Goal: Task Accomplishment & Management: Complete application form

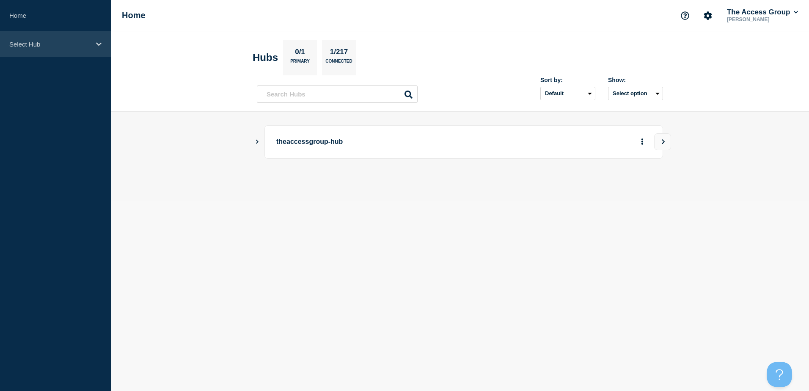
click at [60, 44] on p "Select Hub" at bounding box center [49, 44] width 81 height 7
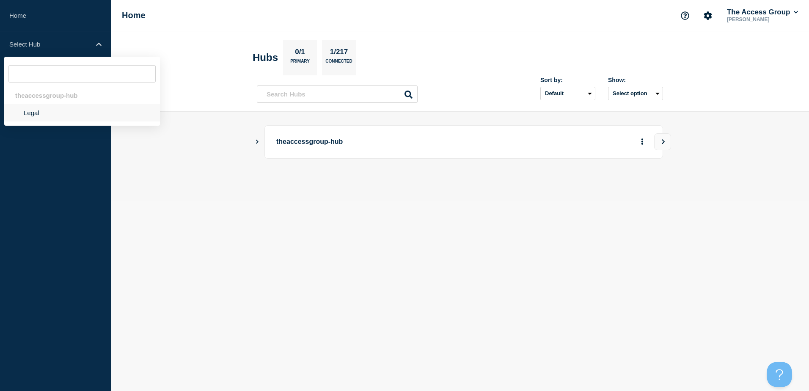
click at [39, 116] on li "Legal" at bounding box center [82, 112] width 156 height 17
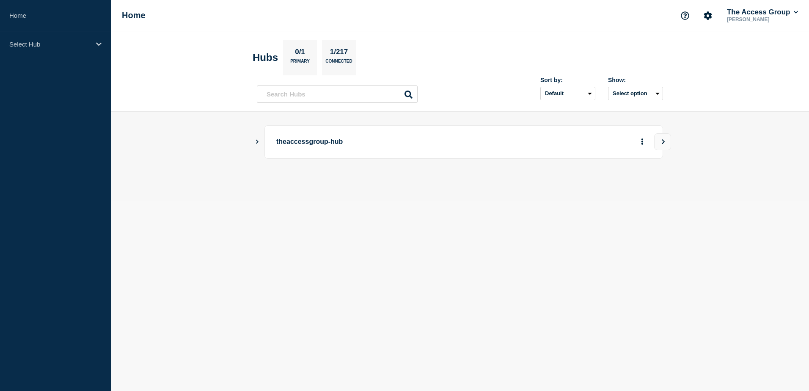
drag, startPoint x: 293, startPoint y: 141, endPoint x: 285, endPoint y: 143, distance: 8.2
click at [292, 141] on p "theaccessgroup-hub" at bounding box center [393, 142] width 234 height 16
click at [260, 142] on div "theaccessgroup-hub" at bounding box center [460, 141] width 406 height 33
click at [259, 142] on icon "Show Connected Hubs" at bounding box center [257, 141] width 6 height 4
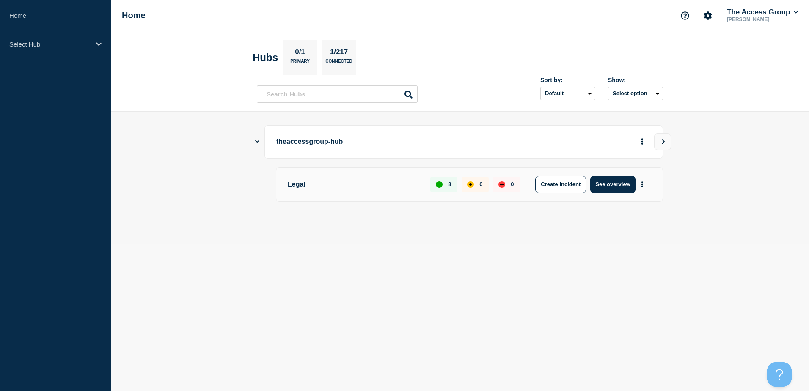
click at [318, 143] on p "theaccessgroup-hub" at bounding box center [393, 142] width 234 height 16
click at [259, 143] on icon "Show Connected Hubs" at bounding box center [257, 142] width 4 height 6
click at [259, 143] on icon "Show Connected Hubs" at bounding box center [257, 141] width 6 height 4
click at [581, 189] on button "Create incident" at bounding box center [560, 184] width 51 height 17
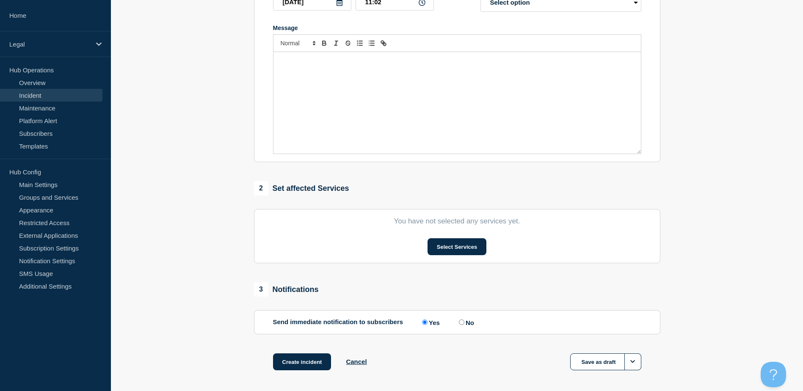
scroll to position [169, 0]
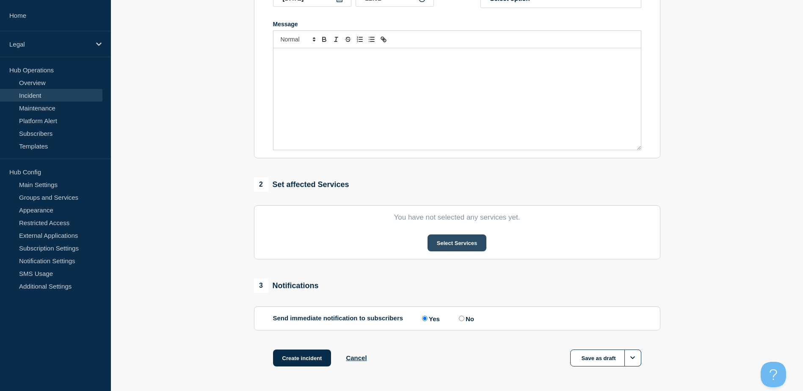
click at [448, 241] on button "Select Services" at bounding box center [456, 242] width 59 height 17
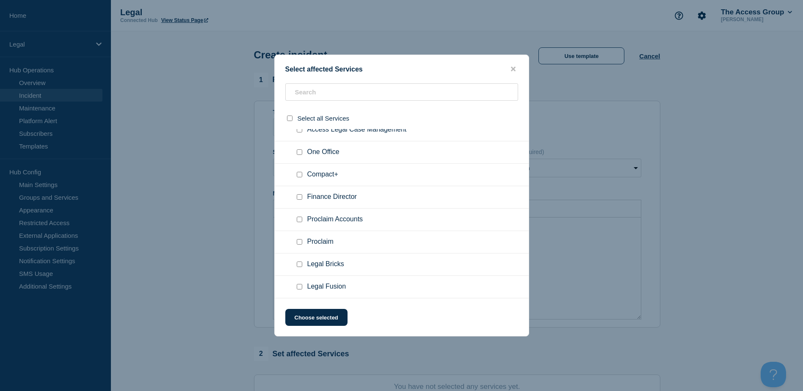
scroll to position [0, 0]
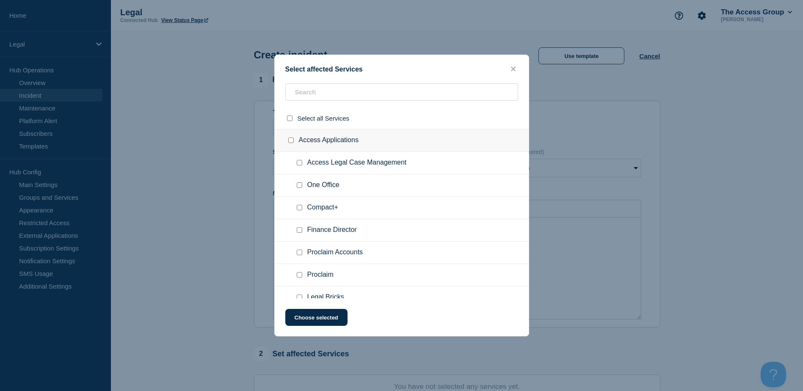
click at [509, 69] on button "close button" at bounding box center [513, 69] width 10 height 8
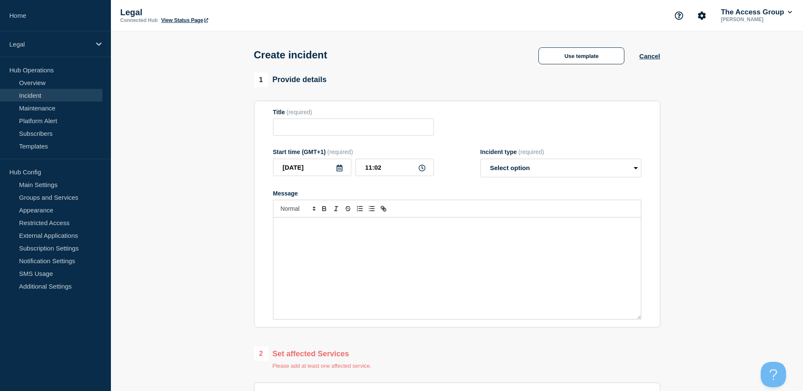
click at [326, 230] on p "Message" at bounding box center [457, 227] width 355 height 8
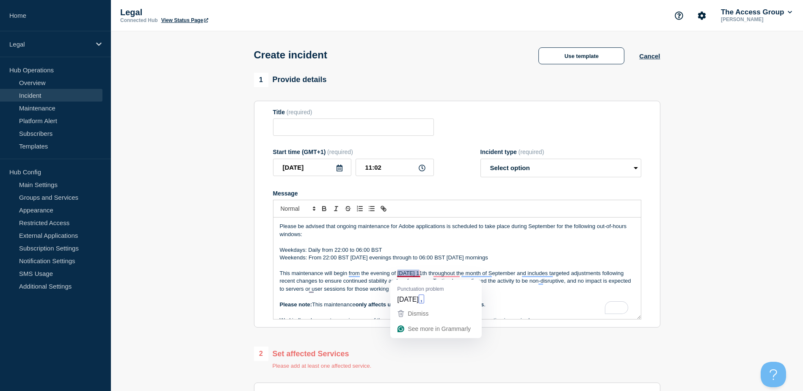
drag, startPoint x: 421, startPoint y: 276, endPoint x: 398, endPoint y: 275, distance: 22.4
click at [398, 275] on p "This maintenance will begin from the evening of Thursday 11th throughout the mo…" at bounding box center [457, 281] width 355 height 23
click at [418, 277] on p "This maintenance will begin from the evening of Friday 11th throughout the mont…" at bounding box center [457, 281] width 355 height 23
click at [535, 264] on p "To enrich screen reader interactions, please activate Accessibility in Grammarl…" at bounding box center [457, 265] width 355 height 8
click at [339, 170] on icon at bounding box center [339, 168] width 6 height 7
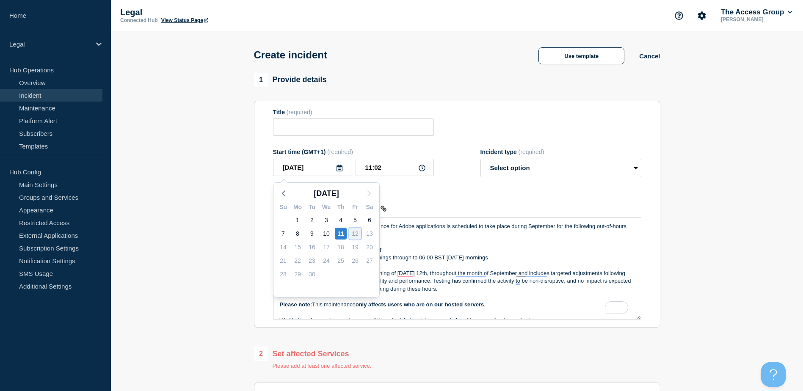
click at [354, 236] on div "12" at bounding box center [355, 234] width 12 height 12
click at [355, 236] on div "12" at bounding box center [355, 234] width 12 height 12
click at [356, 234] on div "12" at bounding box center [355, 234] width 12 height 12
click at [425, 190] on form "Title (required) Start time (GMT+1) (required) 2025-09-11 Sep 2025 Su Mo Tu We …" at bounding box center [457, 214] width 368 height 211
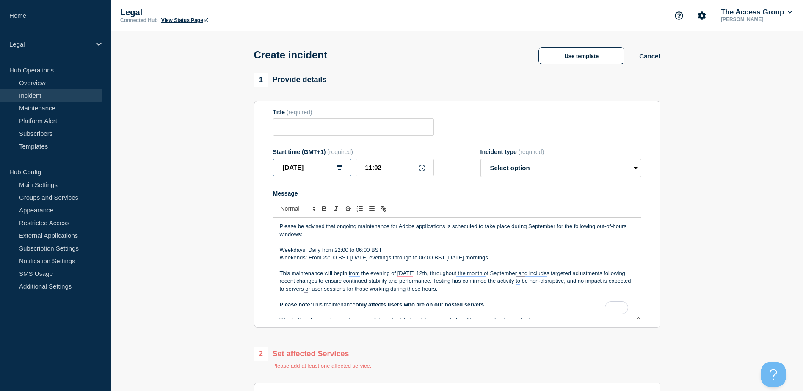
click at [334, 168] on input "2025-09-11" at bounding box center [312, 167] width 78 height 17
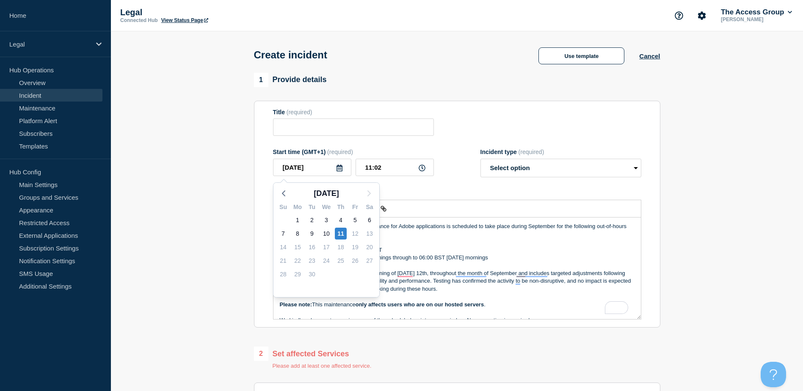
click at [338, 171] on icon at bounding box center [339, 168] width 6 height 7
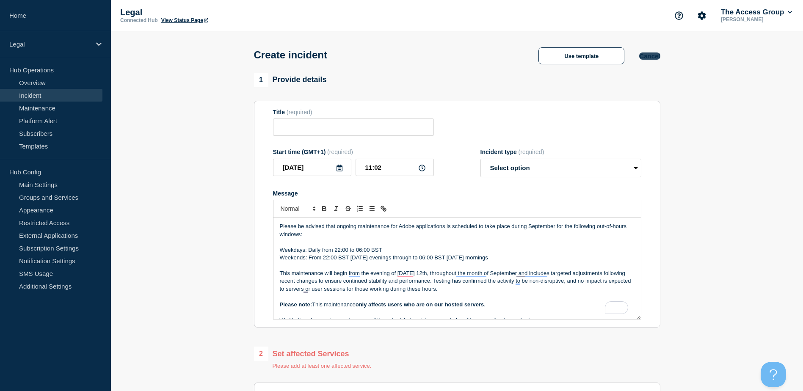
click at [648, 60] on button "Cancel" at bounding box center [649, 55] width 21 height 7
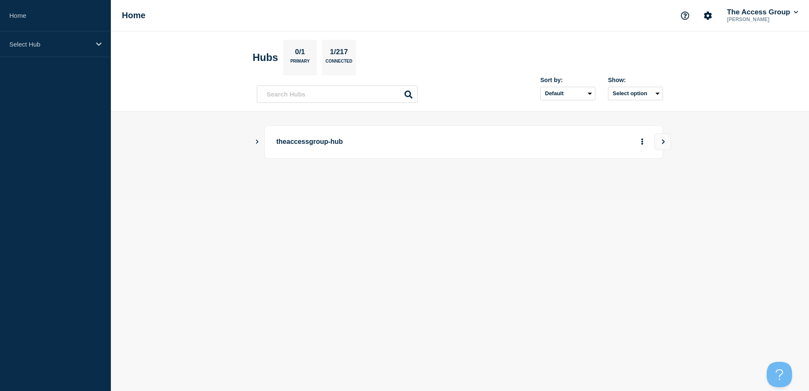
click at [257, 146] on div "theaccessgroup-hub" at bounding box center [460, 141] width 406 height 33
click at [257, 143] on icon "Show Connected Hubs" at bounding box center [257, 141] width 6 height 4
click at [295, 184] on p "Legal" at bounding box center [354, 184] width 133 height 17
drag, startPoint x: 338, startPoint y: 183, endPoint x: 558, endPoint y: 184, distance: 220.0
click at [340, 185] on p "Legal" at bounding box center [354, 184] width 133 height 17
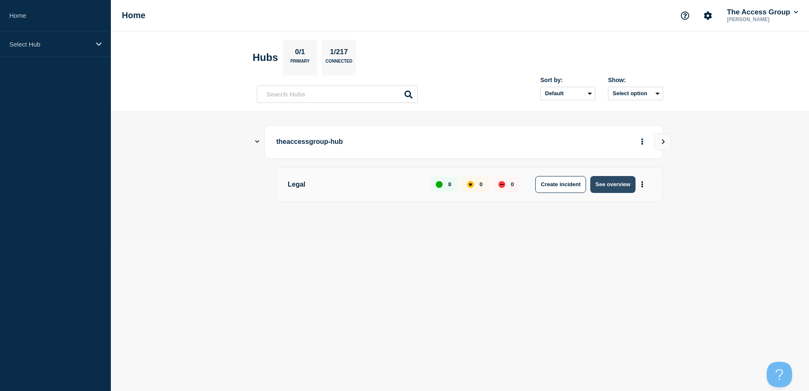
click at [622, 185] on button "See overview" at bounding box center [612, 184] width 45 height 17
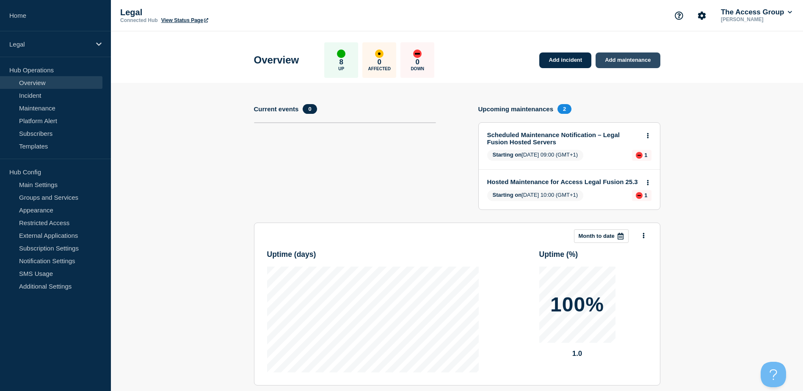
click at [630, 57] on link "Add maintenance" at bounding box center [627, 60] width 64 height 16
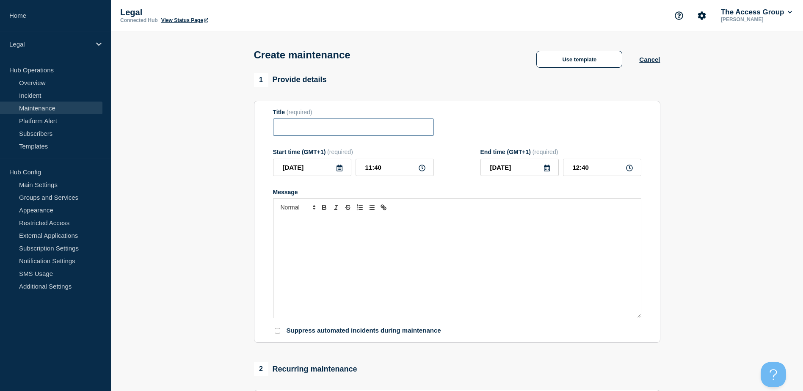
drag, startPoint x: 344, startPoint y: 130, endPoint x: 344, endPoint y: 196, distance: 66.4
click at [344, 135] on input "Title" at bounding box center [353, 126] width 161 height 17
click at [334, 223] on div "Message" at bounding box center [456, 267] width 367 height 102
click at [336, 228] on p "To enrich screen reader interactions, please activate Accessibility in Grammarl…" at bounding box center [457, 225] width 355 height 8
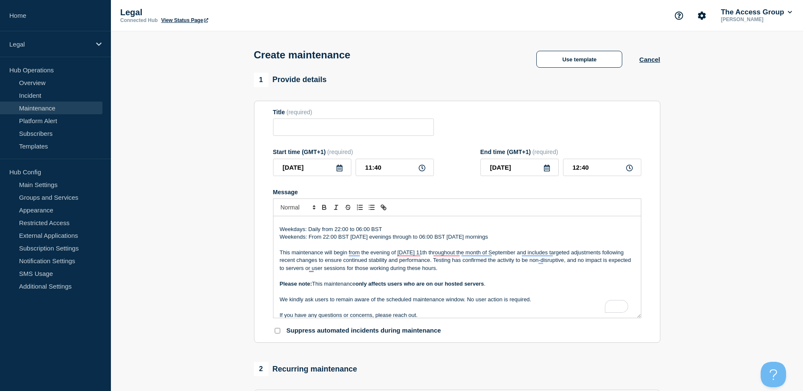
click at [427, 255] on p "This maintenance will begin from the evening of Thursday 11th throughout the mo…" at bounding box center [457, 260] width 355 height 23
drag, startPoint x: 420, startPoint y: 256, endPoint x: 399, endPoint y: 256, distance: 21.2
click at [398, 256] on p "This maintenance will begin from the evening of Thursday 12th throughout the mo…" at bounding box center [457, 260] width 355 height 23
click at [533, 286] on p "Please note: This maintenance only affects users who are on our hosted servers ." at bounding box center [457, 284] width 355 height 8
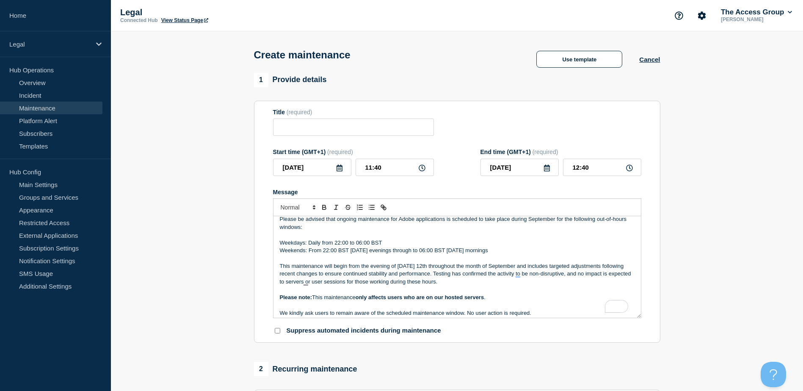
scroll to position [0, 0]
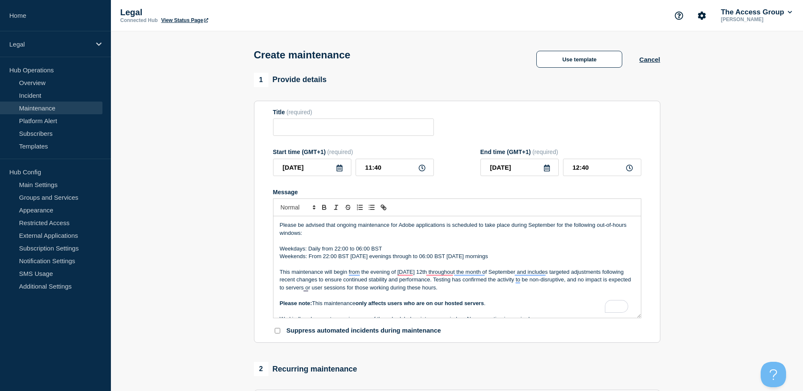
click at [342, 171] on icon at bounding box center [339, 168] width 6 height 7
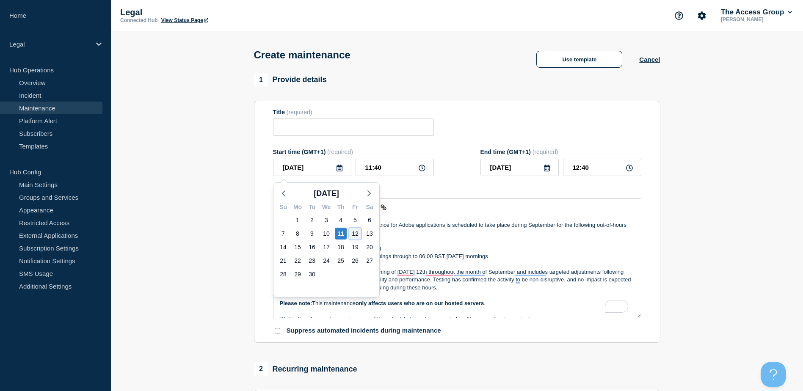
click at [358, 234] on div "12" at bounding box center [355, 234] width 12 height 12
type input "2025-09-12"
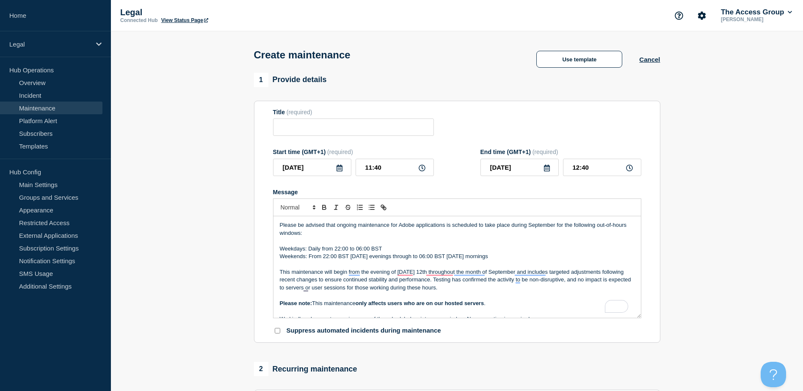
click at [422, 171] on icon at bounding box center [421, 168] width 7 height 7
click at [422, 168] on icon at bounding box center [421, 168] width 7 height 7
click at [421, 170] on icon at bounding box center [421, 168] width 7 height 7
click at [422, 170] on icon at bounding box center [421, 168] width 7 height 7
click at [423, 171] on icon at bounding box center [421, 168] width 7 height 7
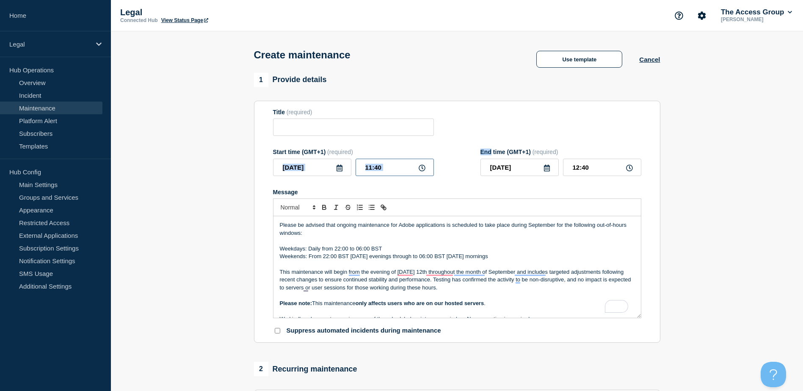
drag, startPoint x: 423, startPoint y: 171, endPoint x: 401, endPoint y: 172, distance: 22.5
click at [401, 172] on input "11:40" at bounding box center [394, 167] width 78 height 17
drag, startPoint x: 405, startPoint y: 170, endPoint x: 357, endPoint y: 172, distance: 48.3
click at [357, 172] on input "11:40" at bounding box center [394, 167] width 78 height 17
type input "22:00"
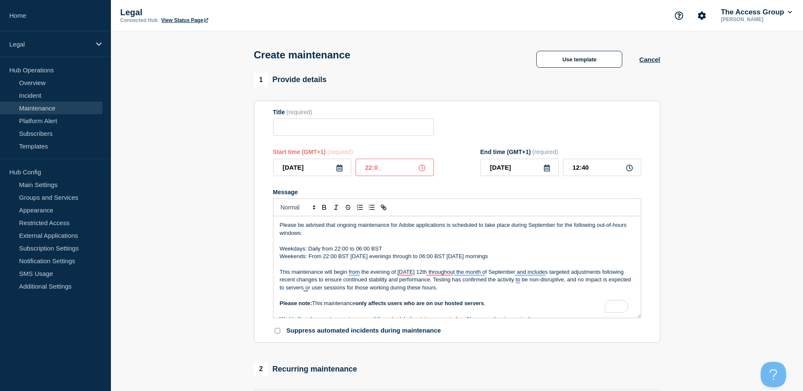
type input "23:00"
click at [538, 195] on div "Message" at bounding box center [457, 192] width 368 height 7
click at [547, 169] on icon at bounding box center [546, 168] width 7 height 7
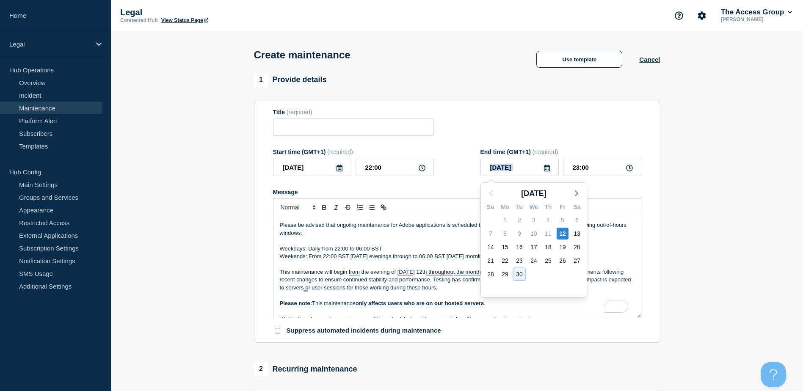
click at [520, 275] on div "30" at bounding box center [519, 274] width 12 height 12
type input "2025-09-30"
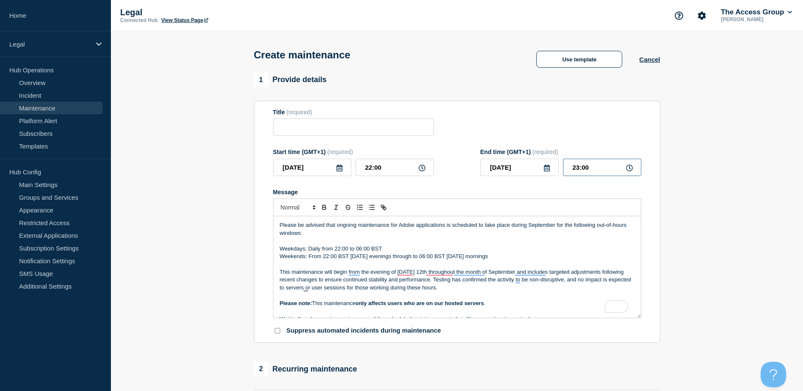
drag, startPoint x: 611, startPoint y: 170, endPoint x: 559, endPoint y: 171, distance: 51.2
click at [559, 171] on div "2025-09-30 23:00" at bounding box center [560, 167] width 161 height 17
click at [630, 169] on icon at bounding box center [629, 168] width 7 height 7
drag, startPoint x: 600, startPoint y: 171, endPoint x: 540, endPoint y: 163, distance: 60.5
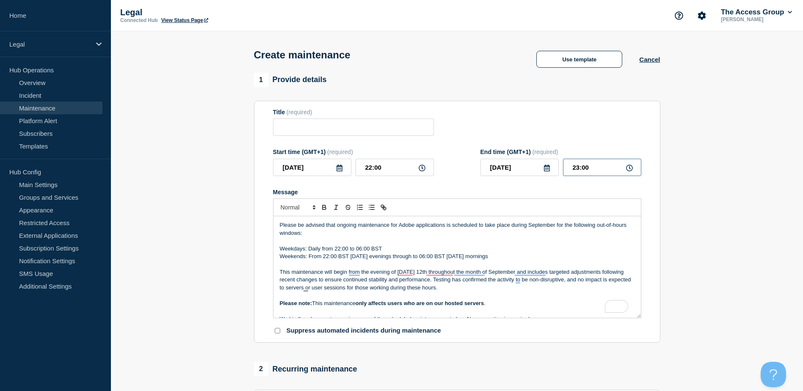
click at [545, 171] on div "2025-09-30 23:00" at bounding box center [560, 167] width 161 height 17
type input "06:00"
click at [606, 135] on div "Title (required)" at bounding box center [457, 123] width 368 height 28
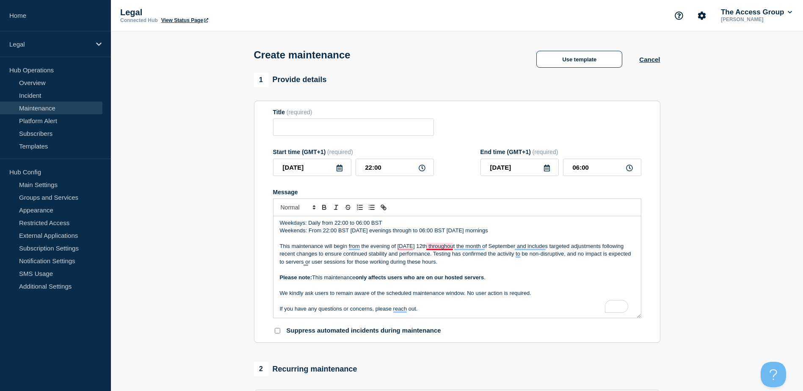
click at [441, 246] on p "This maintenance will begin from the evening of Friday 12th throughout the mont…" at bounding box center [457, 253] width 355 height 23
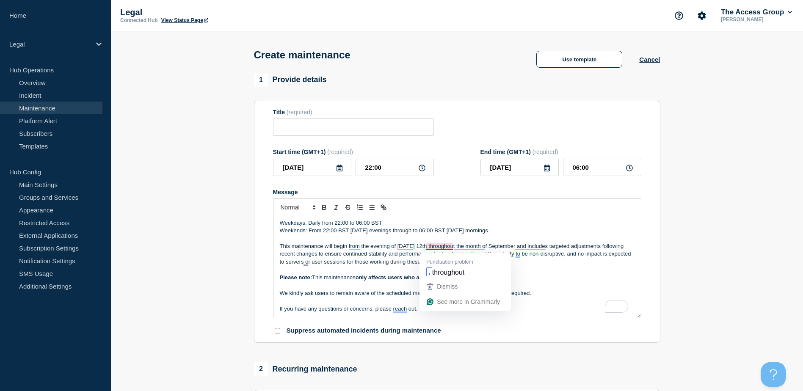
click at [438, 239] on p "To enrich screen reader interactions, please activate Accessibility in Grammarl…" at bounding box center [457, 238] width 355 height 8
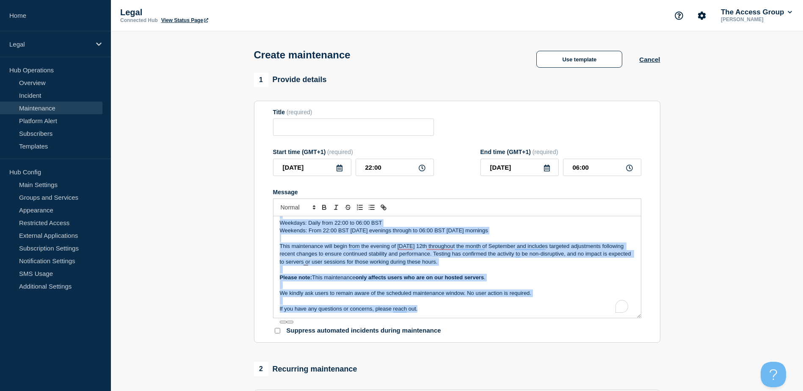
copy div "Please be advised that ongoing maintenance for Adobe applications is scheduled …"
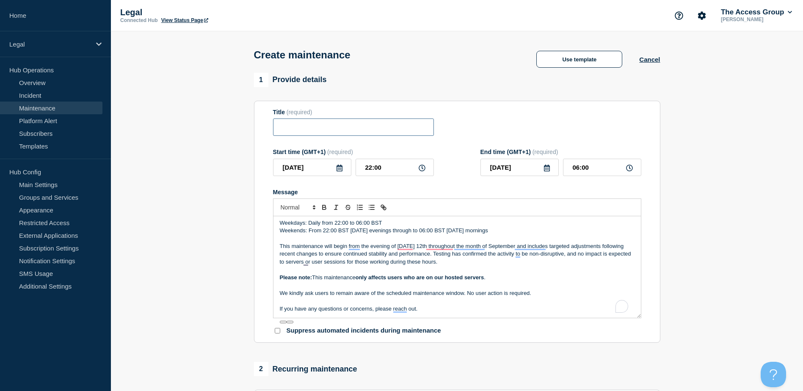
click at [347, 125] on input "Title" at bounding box center [353, 126] width 161 height 17
paste input "Scheduled Adobe Application Maintenance"
drag, startPoint x: 414, startPoint y: 133, endPoint x: 265, endPoint y: 152, distance: 150.2
click at [214, 147] on section "1 Provide details Title (required) Scheduled Adobe Application Maintenance Peri…" at bounding box center [457, 366] width 692 height 587
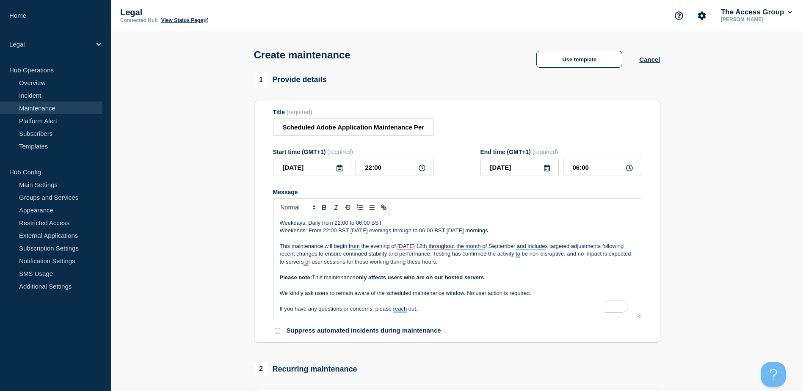
click at [452, 149] on form "Title (required) Scheduled Adobe Application Maintenance Periods Start time (GM…" at bounding box center [457, 222] width 368 height 226
drag, startPoint x: 415, startPoint y: 129, endPoint x: 548, endPoint y: 118, distance: 133.7
click at [547, 133] on div "Title (required) Scheduled Adobe Application Maintenance Periods" at bounding box center [457, 123] width 368 height 28
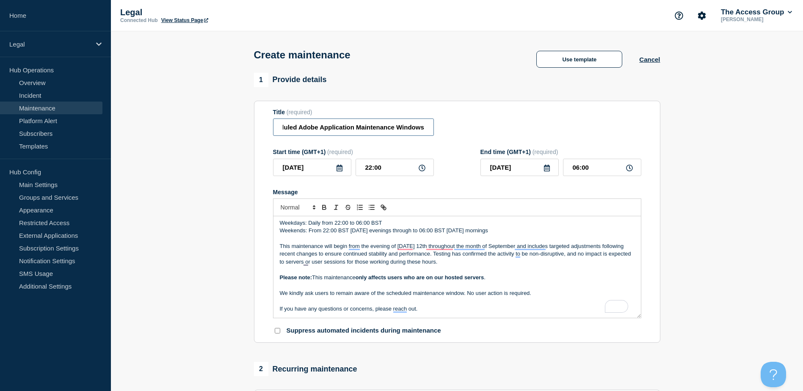
type input "Scheduled Adobe Application Maintenance Windows"
click at [480, 142] on form "Title (required) Scheduled Adobe Application Maintenance Windows Start time (GM…" at bounding box center [457, 222] width 368 height 226
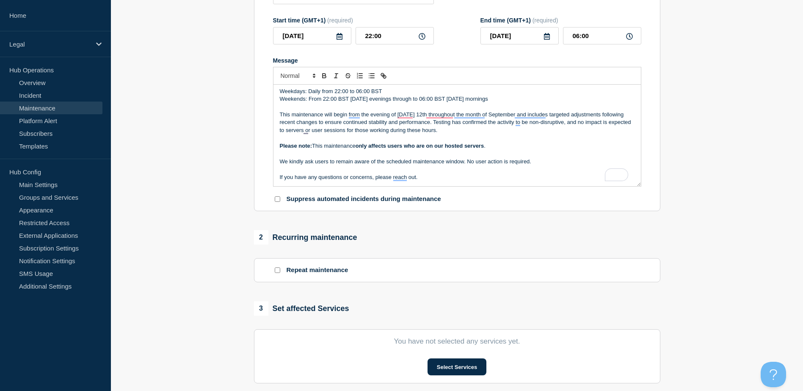
scroll to position [212, 0]
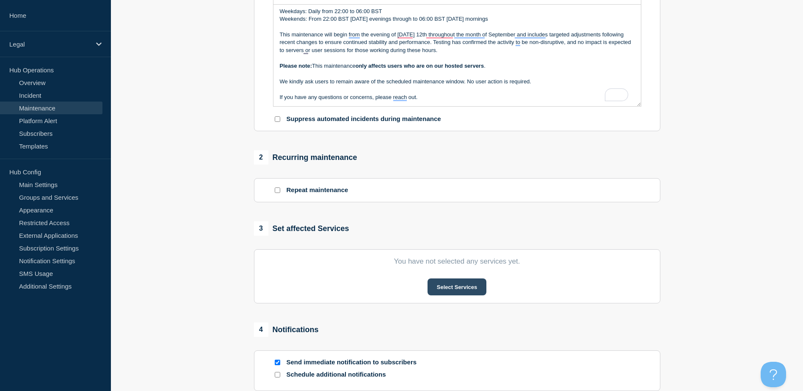
click at [450, 286] on button "Select Services" at bounding box center [456, 286] width 59 height 17
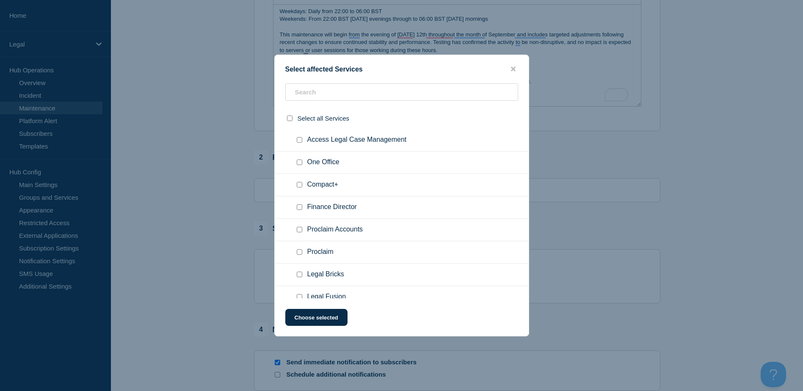
scroll to position [33, 0]
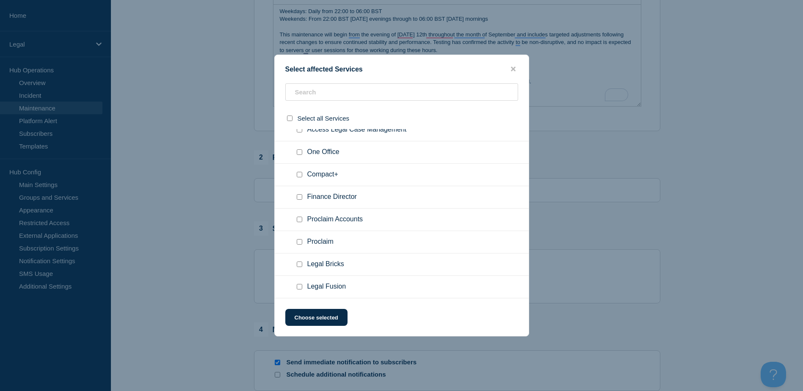
click at [303, 290] on div at bounding box center [301, 287] width 12 height 8
click at [300, 288] on input "Legal Fusion checkbox" at bounding box center [300, 287] width 6 height 6
checkbox input "true"
click at [322, 323] on button "Choose selected" at bounding box center [316, 317] width 62 height 17
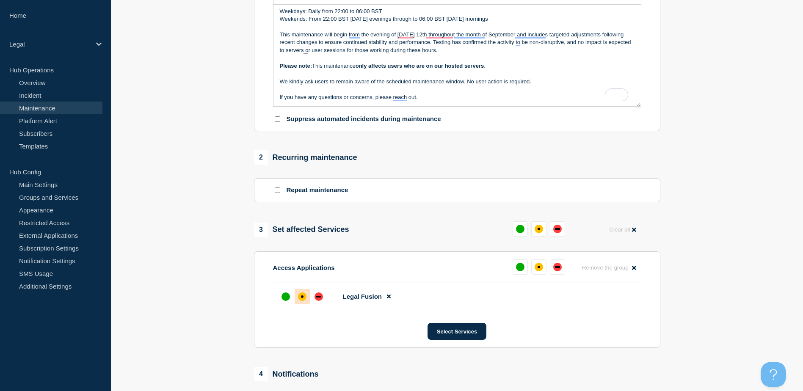
click at [303, 300] on div "affected" at bounding box center [302, 296] width 8 height 8
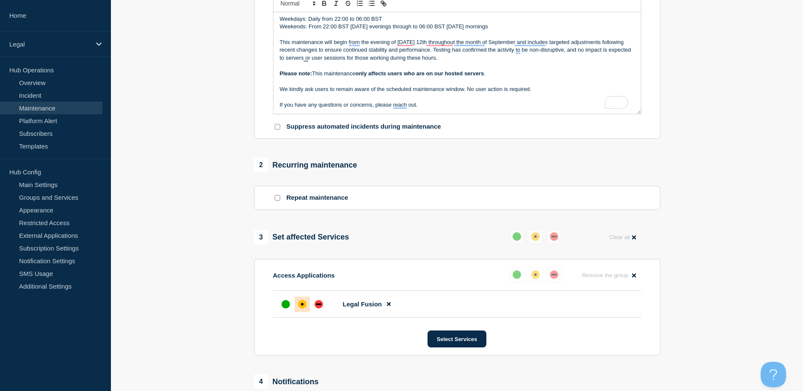
scroll to position [85, 0]
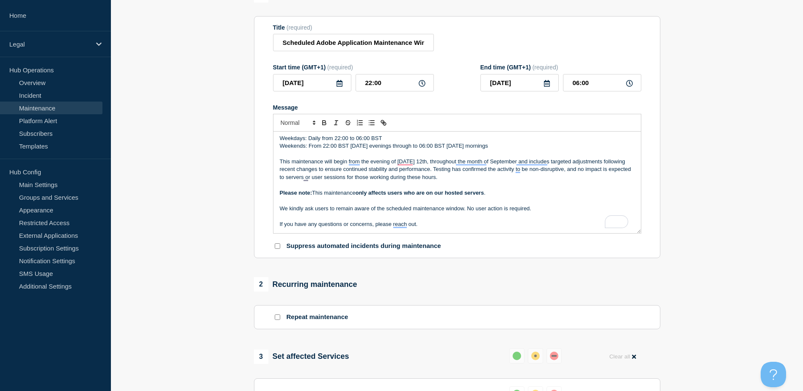
drag, startPoint x: 438, startPoint y: 162, endPoint x: 433, endPoint y: 186, distance: 23.8
click at [487, 180] on p "This maintenance will begin from the evening of Friday 12th, throughout the mon…" at bounding box center [457, 169] width 355 height 23
click at [501, 185] on p "To enrich screen reader interactions, please activate Accessibility in Grammarl…" at bounding box center [457, 185] width 355 height 8
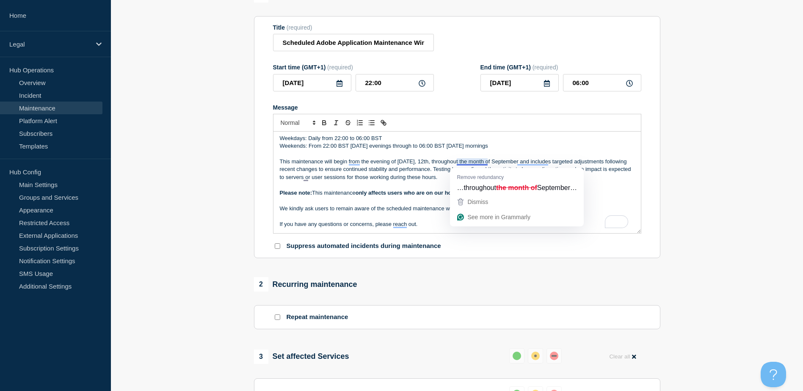
click at [624, 179] on p "This maintenance will begin from the evening of Friday, 12th, throughout the mo…" at bounding box center [457, 169] width 355 height 23
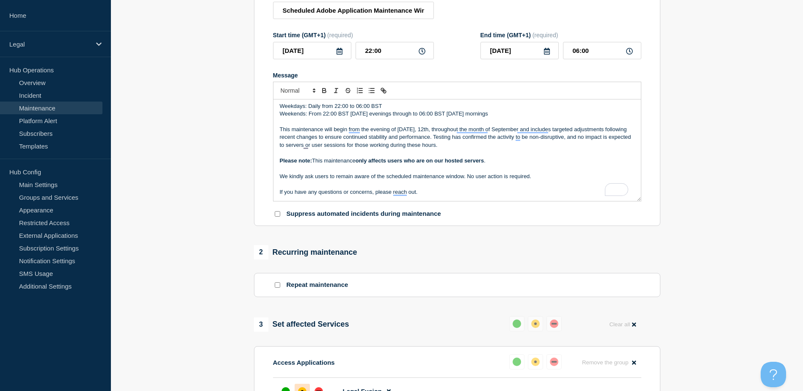
scroll to position [127, 0]
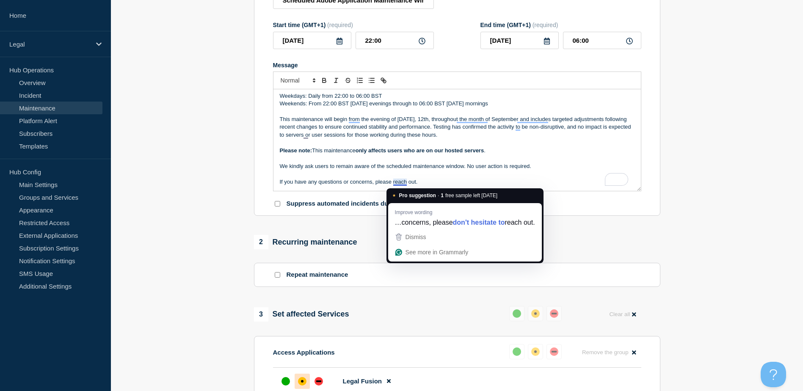
click at [553, 170] on p "We kindly ask users to remain aware of the scheduled maintenance window. No use…" at bounding box center [457, 166] width 355 height 8
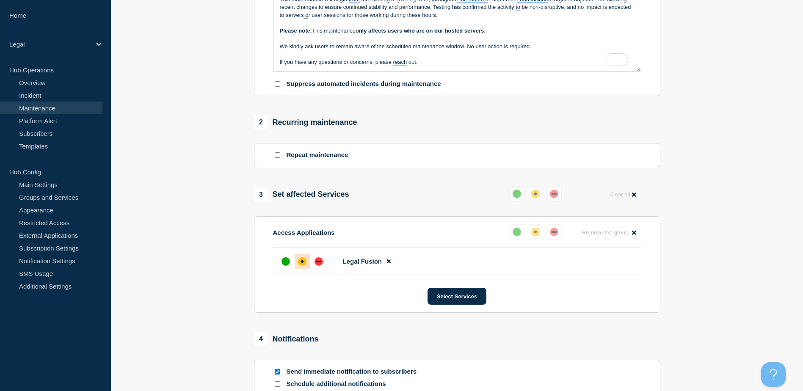
scroll to position [254, 0]
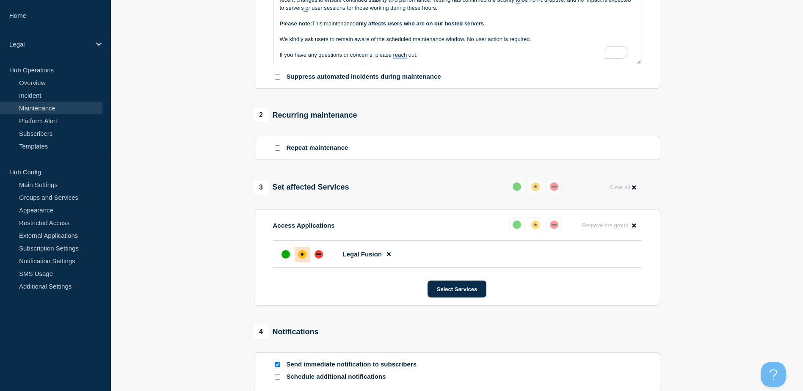
click at [389, 256] on icon at bounding box center [389, 255] width 4 height 4
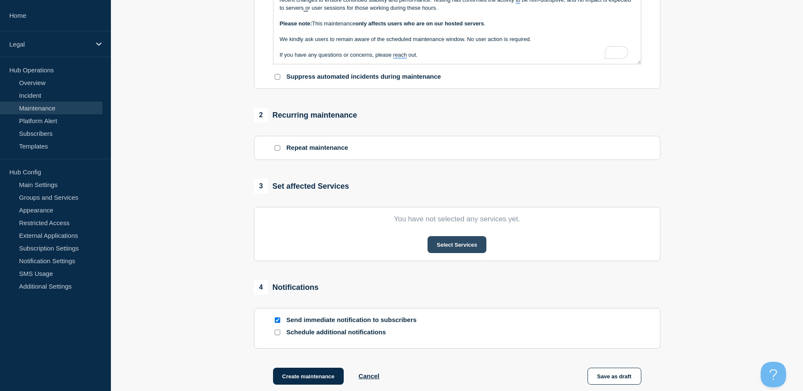
click at [472, 246] on button "Select Services" at bounding box center [456, 244] width 59 height 17
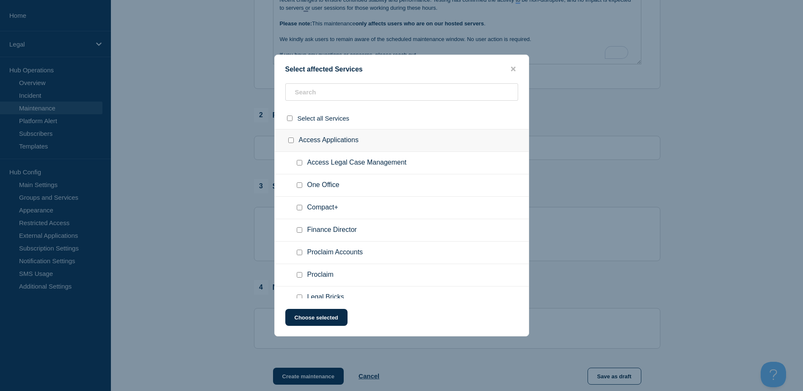
click at [300, 189] on div at bounding box center [301, 185] width 12 height 8
click at [300, 185] on input "One Office checkbox" at bounding box center [300, 185] width 6 height 6
checkbox input "true"
click at [325, 314] on button "Choose selected" at bounding box center [316, 317] width 62 height 17
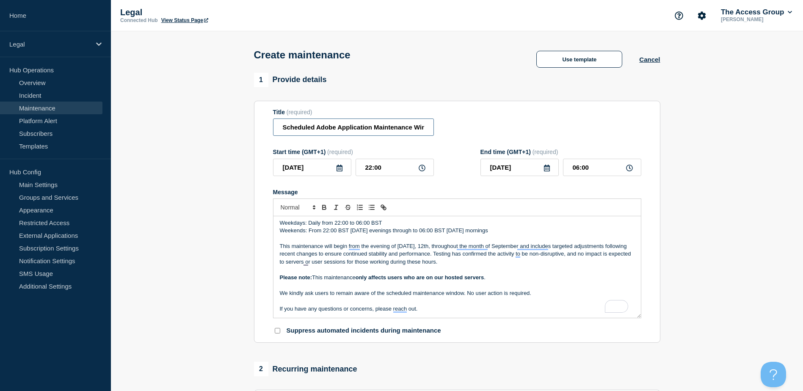
scroll to position [0, 18]
drag, startPoint x: 282, startPoint y: 129, endPoint x: 570, endPoint y: 140, distance: 288.8
click at [570, 140] on form "Title (required) Scheduled Adobe Application Maintenance Windows Start time (GM…" at bounding box center [457, 222] width 368 height 226
click at [567, 135] on div "Title (required) Scheduled Adobe Application Maintenance Windows" at bounding box center [457, 123] width 368 height 28
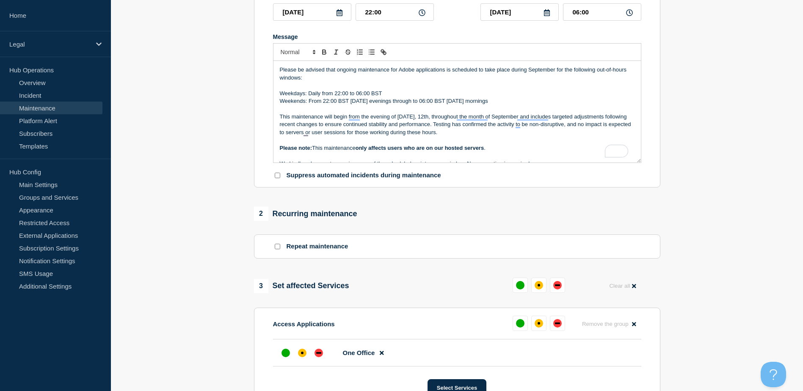
scroll to position [296, 0]
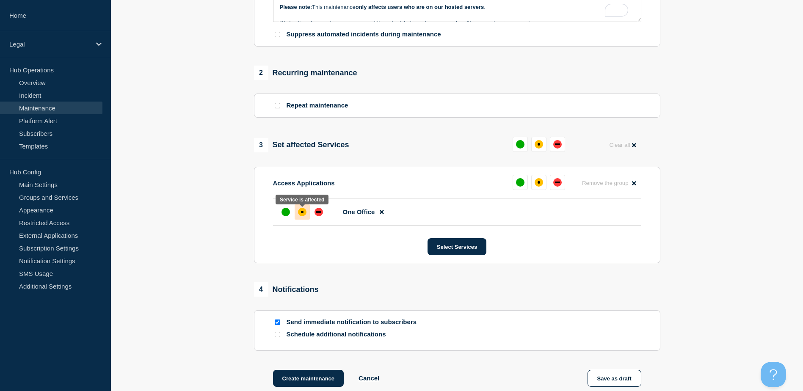
click at [303, 213] on div "affected" at bounding box center [302, 212] width 8 height 8
click at [283, 213] on div "up" at bounding box center [285, 212] width 8 height 8
click at [284, 213] on div "up" at bounding box center [285, 212] width 8 height 8
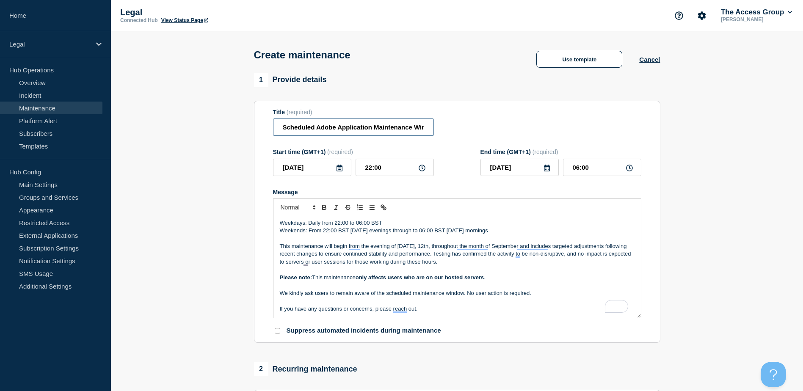
scroll to position [0, 18]
drag, startPoint x: 282, startPoint y: 130, endPoint x: 559, endPoint y: 143, distance: 276.6
click at [559, 143] on form "Title (required) Scheduled Adobe Application Maintenance Windows Start time (GM…" at bounding box center [457, 222] width 368 height 226
click at [669, 185] on section "1 Provide details Title (required) Scheduled Adobe Application Maintenance Wind…" at bounding box center [457, 389] width 692 height 632
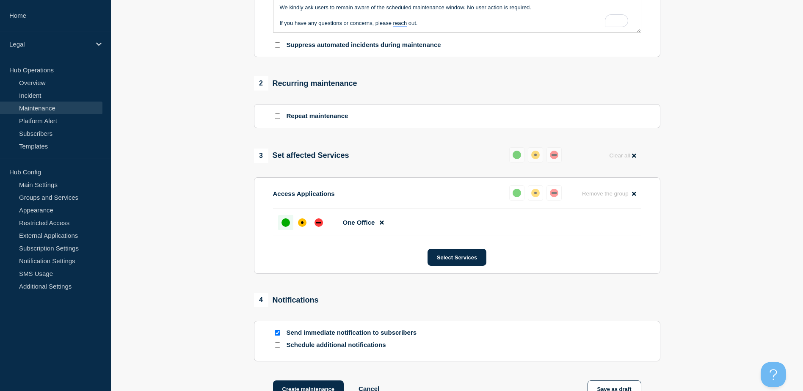
scroll to position [381, 0]
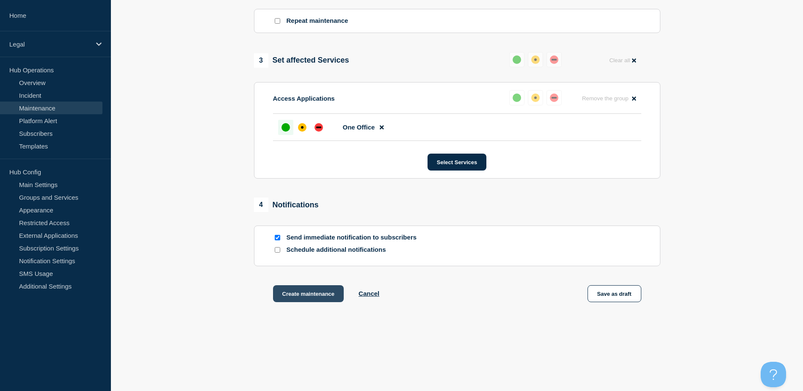
click at [324, 297] on button "Create maintenance" at bounding box center [308, 293] width 71 height 17
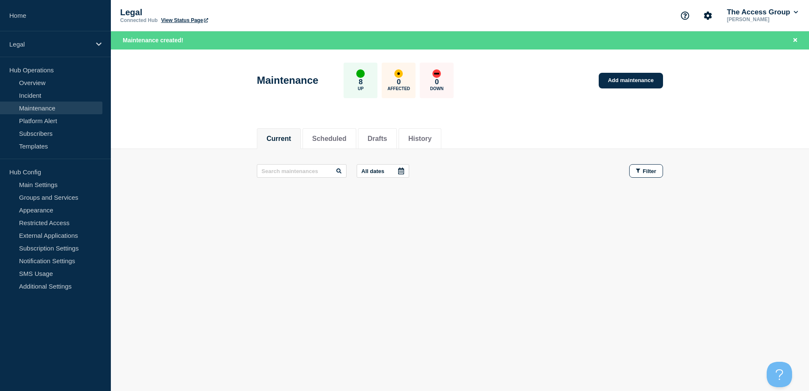
click at [529, 230] on div "Current Scheduled Drafts History Current Scheduled Drafts History All dates Fil…" at bounding box center [460, 192] width 698 height 144
